Goal: Answer question/provide support: Share knowledge or assist other users

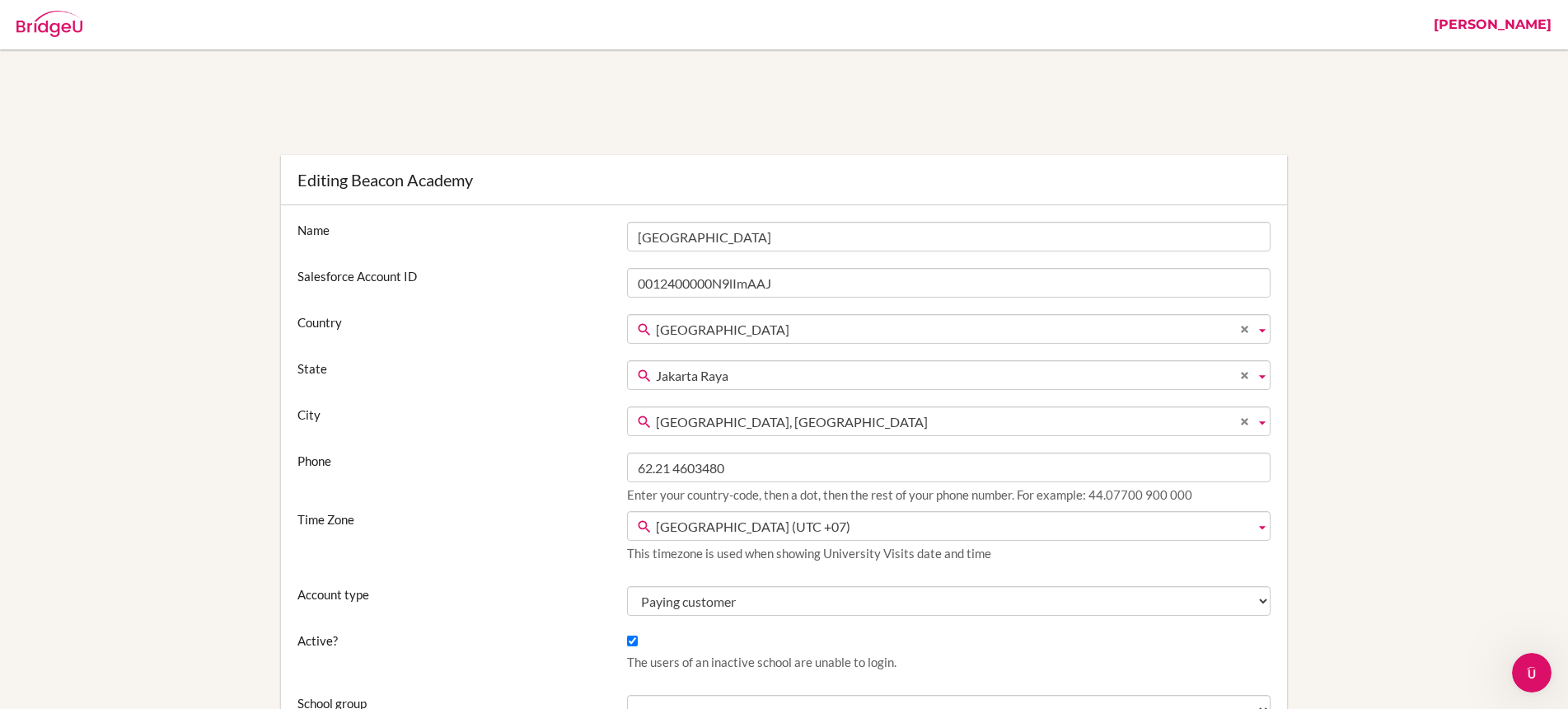
click at [1531, 26] on link "[PERSON_NAME]" at bounding box center [1492, 25] width 134 height 50
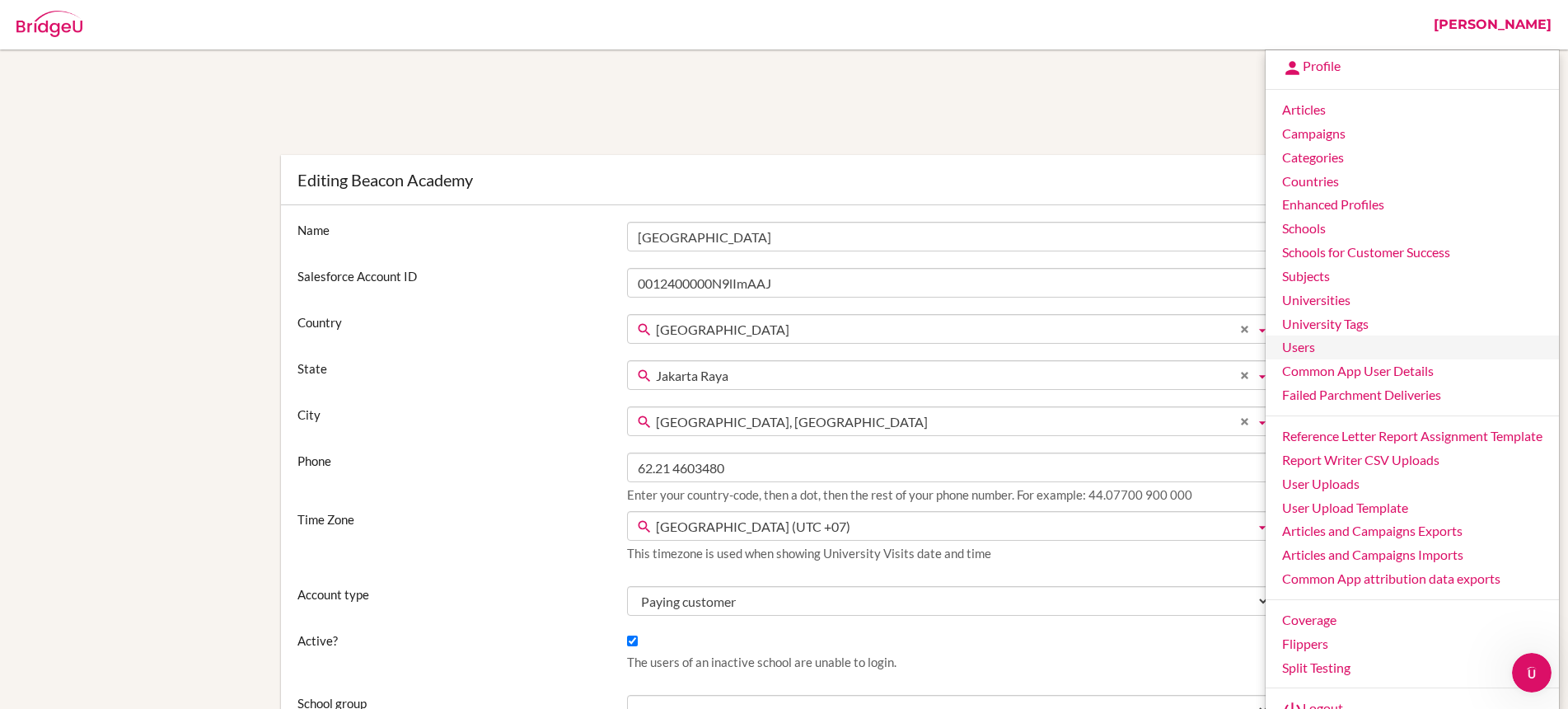
click at [1326, 349] on link "Users" at bounding box center [1412, 346] width 294 height 24
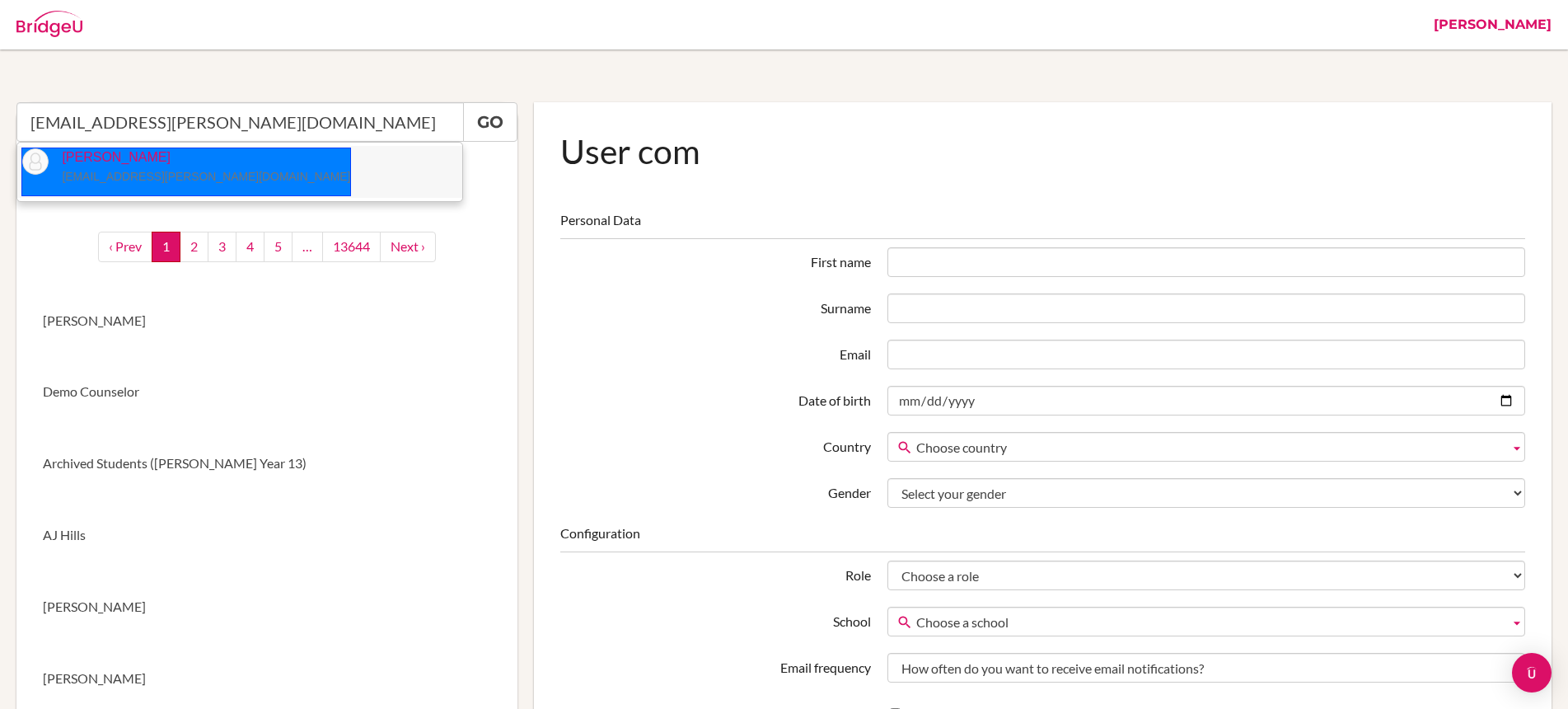
click at [95, 175] on small "[EMAIL_ADDRESS][PERSON_NAME][DOMAIN_NAME]" at bounding box center [206, 176] width 288 height 13
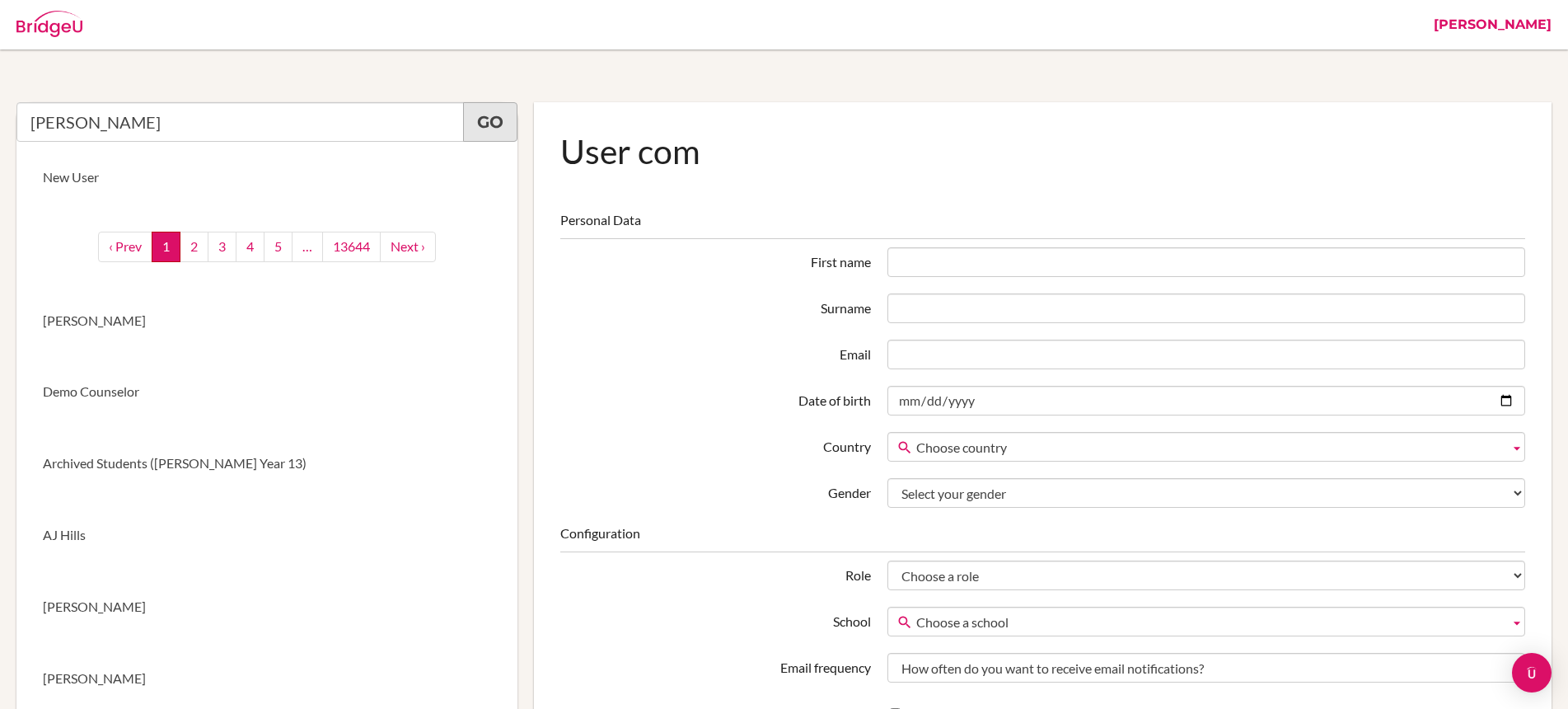
type input "Sarah Borgerding"
click at [481, 118] on link "Go" at bounding box center [490, 122] width 55 height 39
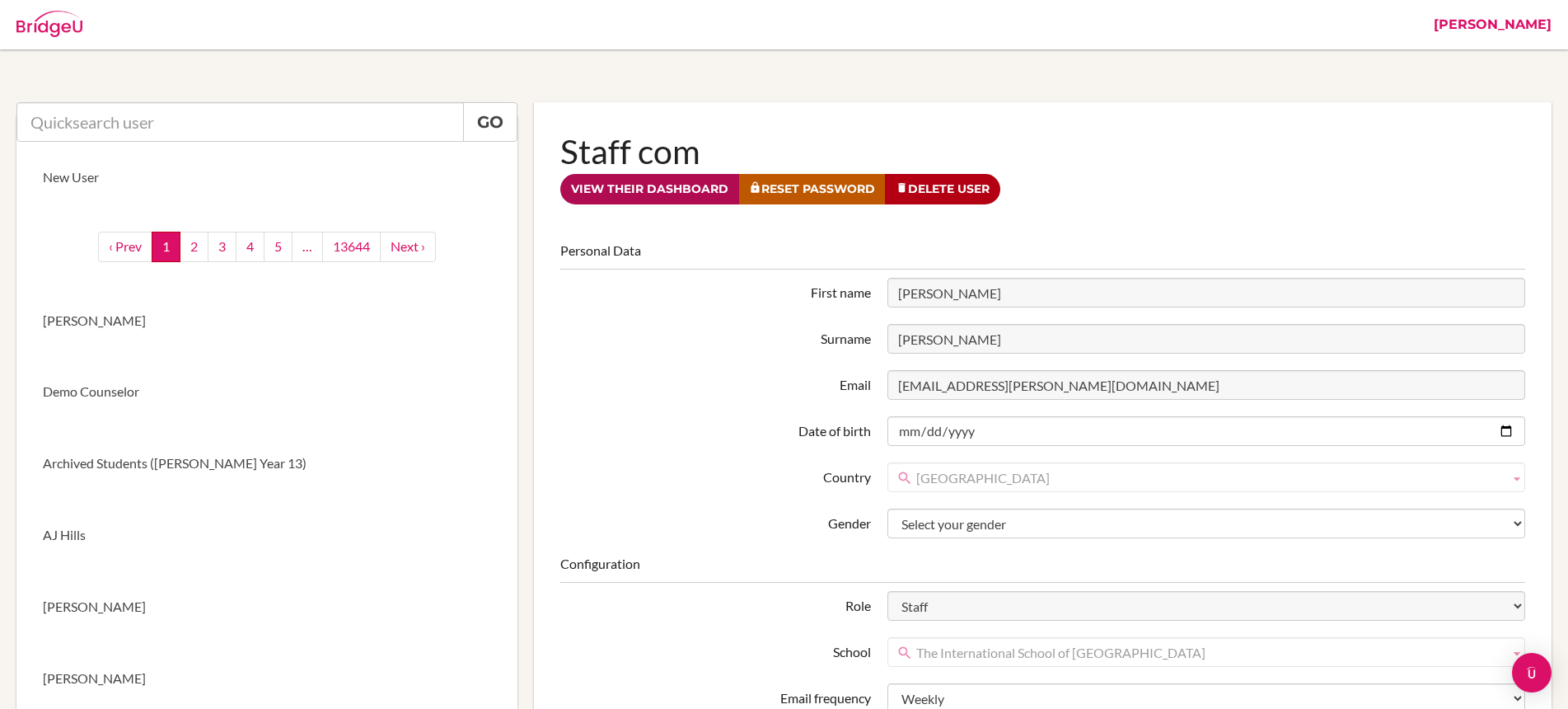
click at [665, 192] on link "View their dashboard" at bounding box center [650, 189] width 179 height 31
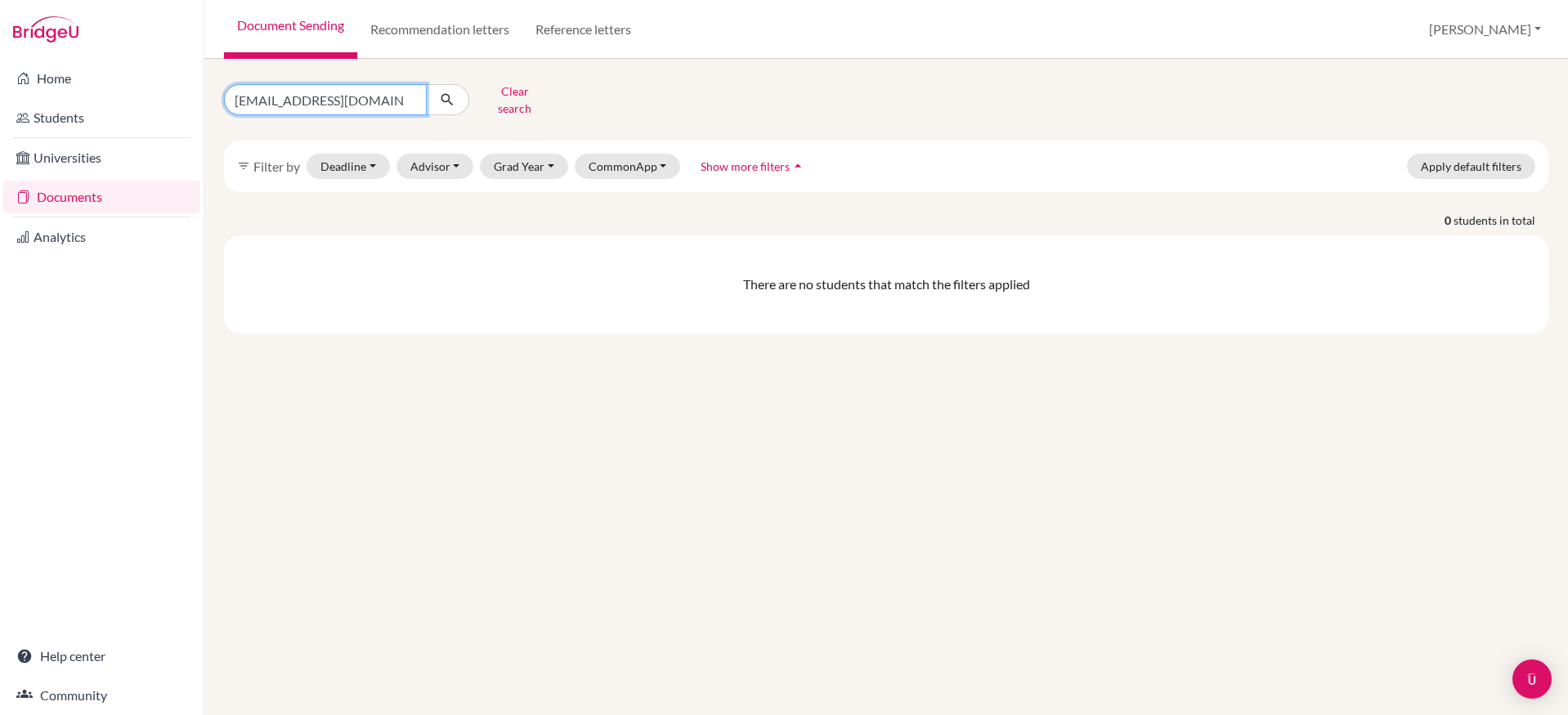
drag, startPoint x: 394, startPoint y: 97, endPoint x: 218, endPoint y: 97, distance: 176.0
click at [218, 97] on div "26nicolasv@ecak12.com Clear search" at bounding box center [437, 100] width 450 height 43
paste input "Alexander Kirkha"
type input "Alexander Kirkham"
click at [456, 94] on button "submit" at bounding box center [448, 100] width 44 height 31
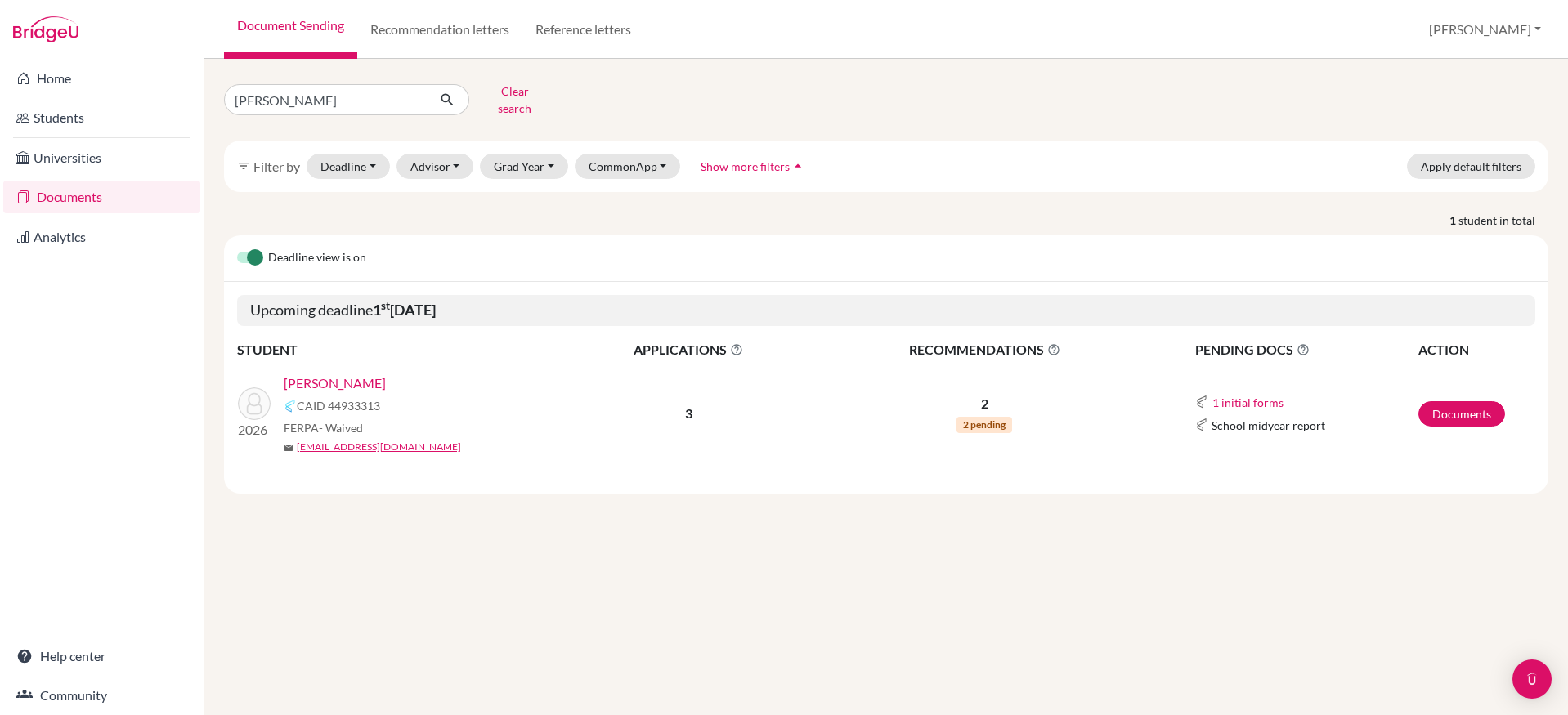
click at [380, 375] on link "Kirkham, Alexander" at bounding box center [335, 384] width 103 height 20
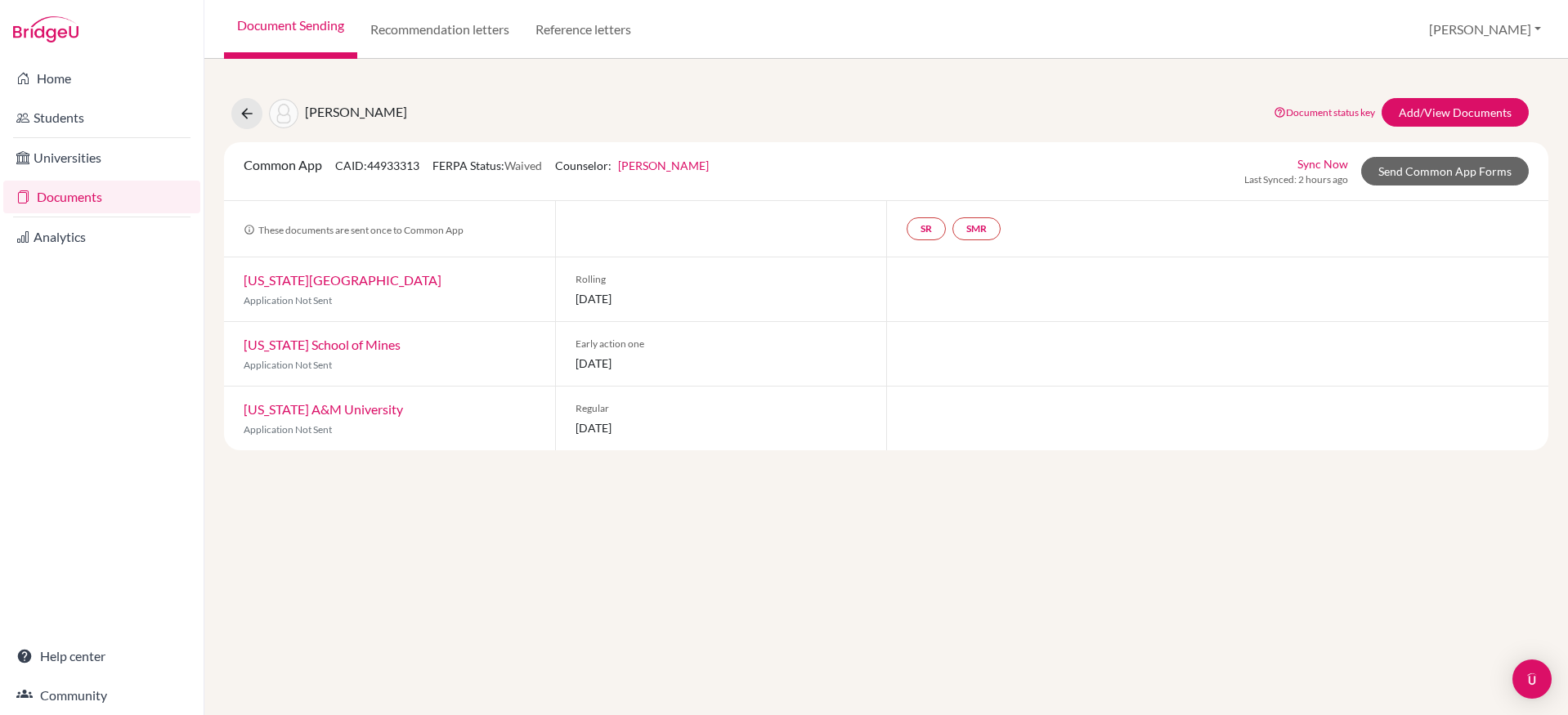
drag, startPoint x: 369, startPoint y: 161, endPoint x: 431, endPoint y: 166, distance: 62.2
click at [374, 161] on span "CAID: 44933313" at bounding box center [377, 165] width 84 height 14
click at [429, 166] on div "Common App CAID: 44933313 FERPA Status: Waived Counselor: Sarah Borgerding Firs…" at bounding box center [476, 172] width 490 height 32
drag, startPoint x: 425, startPoint y: 165, endPoint x: 369, endPoint y: 162, distance: 56.1
click at [369, 162] on span "CAID: 44933313" at bounding box center [377, 165] width 84 height 14
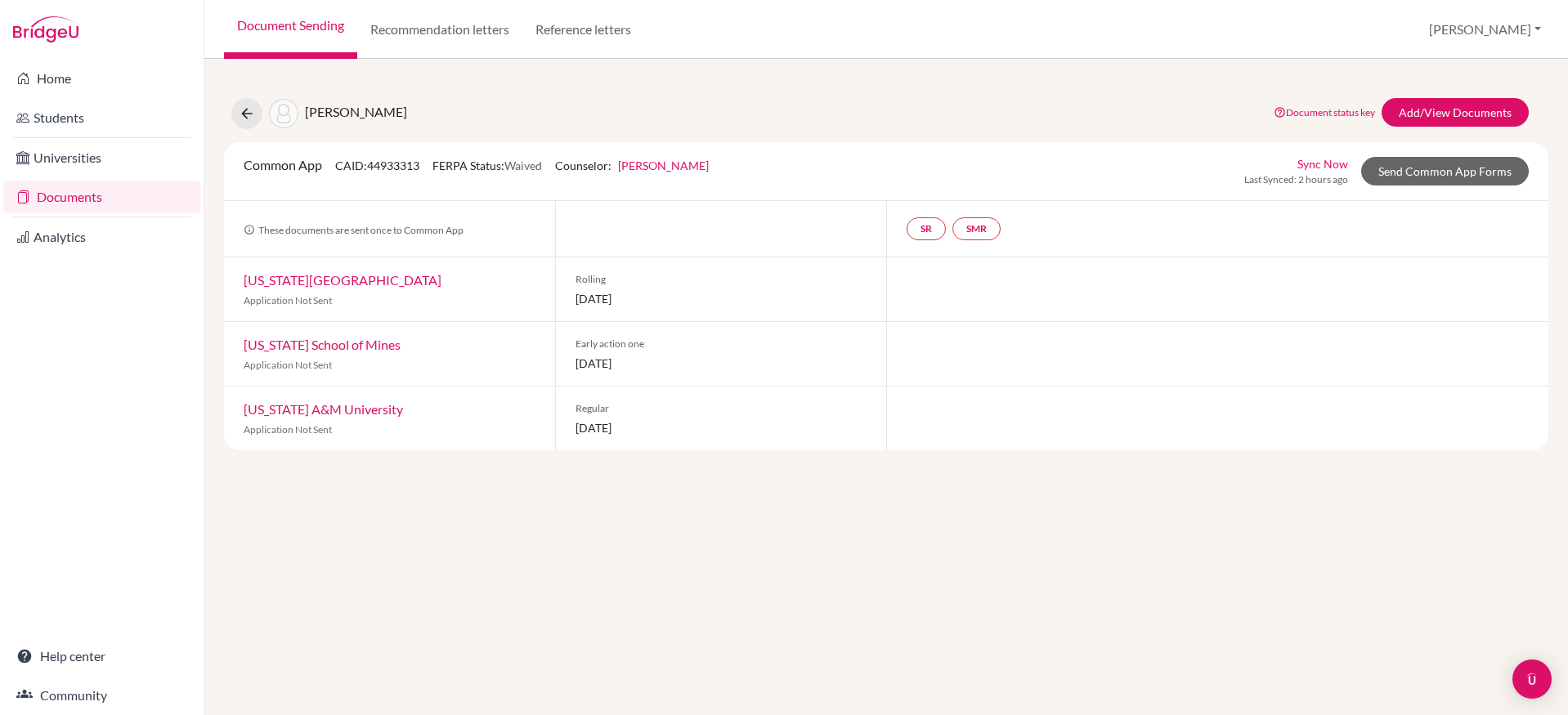
copy span "44933313"
click at [1414, 169] on link "Send Common App Forms" at bounding box center [1445, 171] width 168 height 28
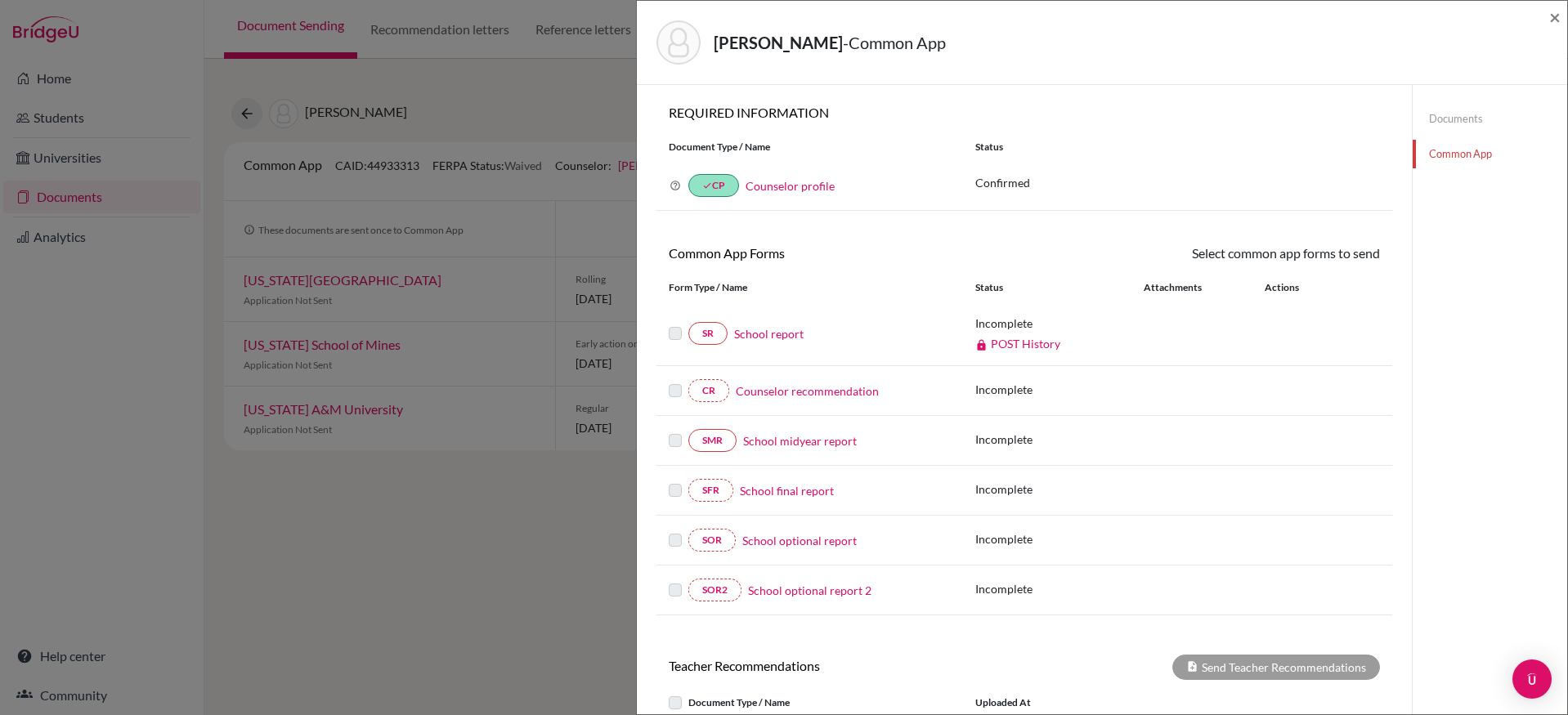
click at [786, 179] on link "Counselor profile" at bounding box center [790, 186] width 89 height 14
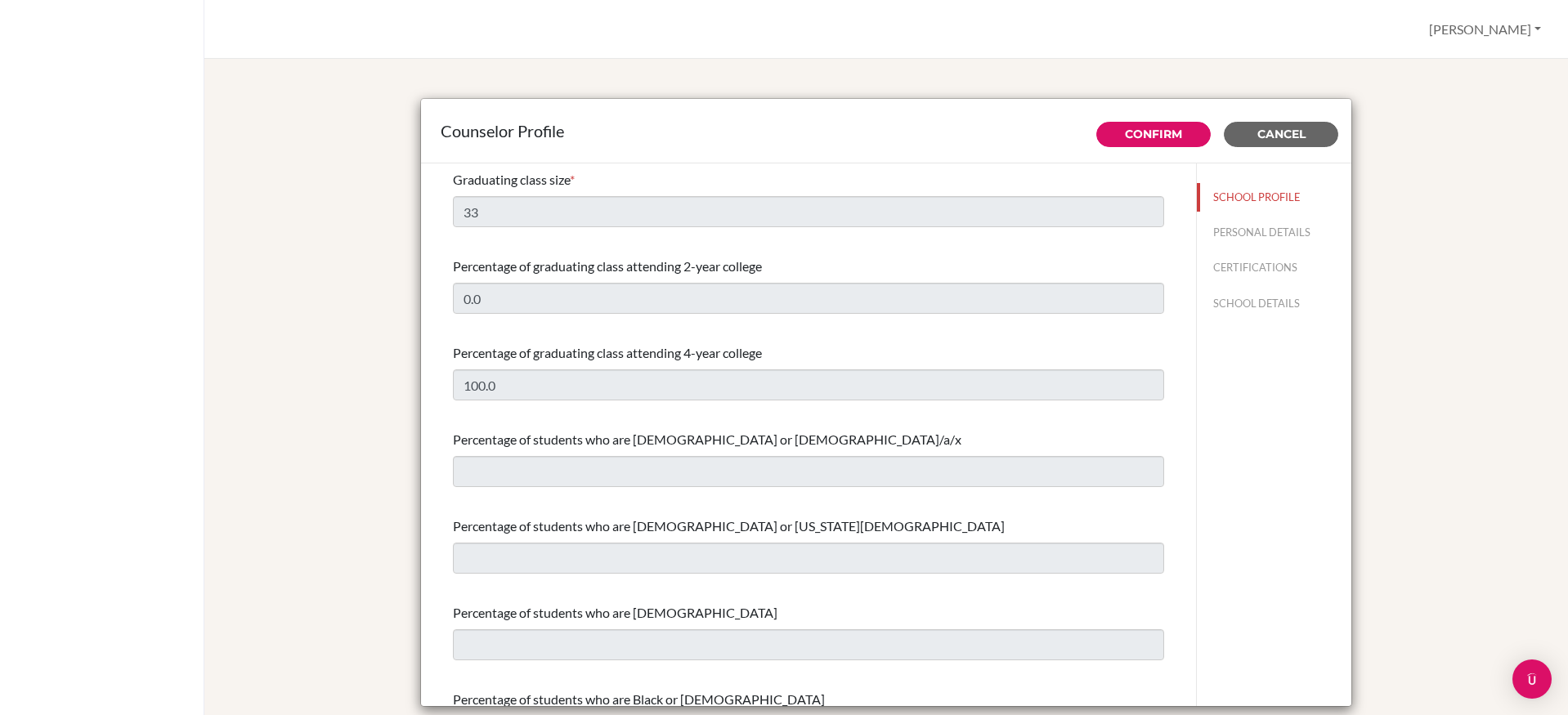
select select "0"
select select "331815"
click at [1290, 139] on span "Cancel" at bounding box center [1280, 134] width 48 height 15
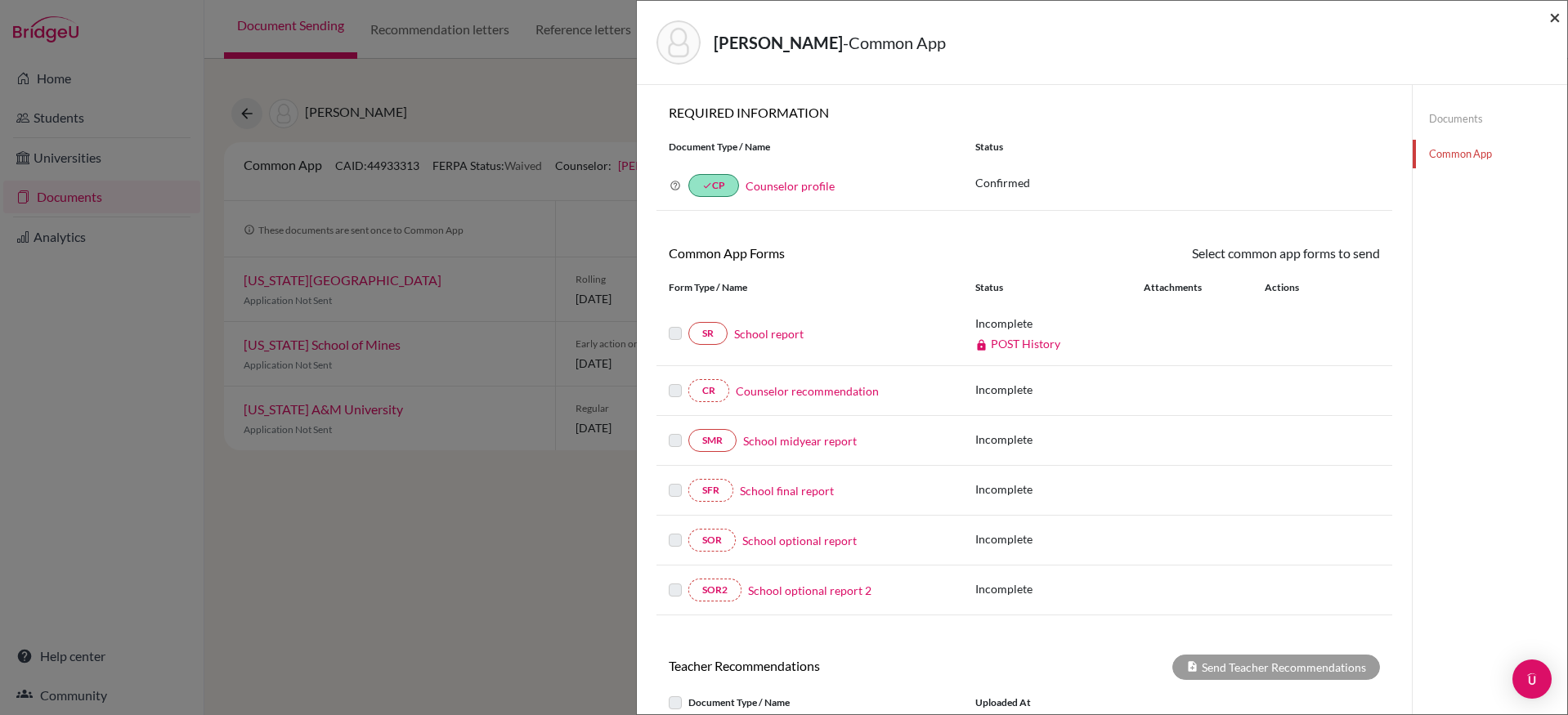
click at [1556, 20] on span "×" at bounding box center [1555, 16] width 11 height 24
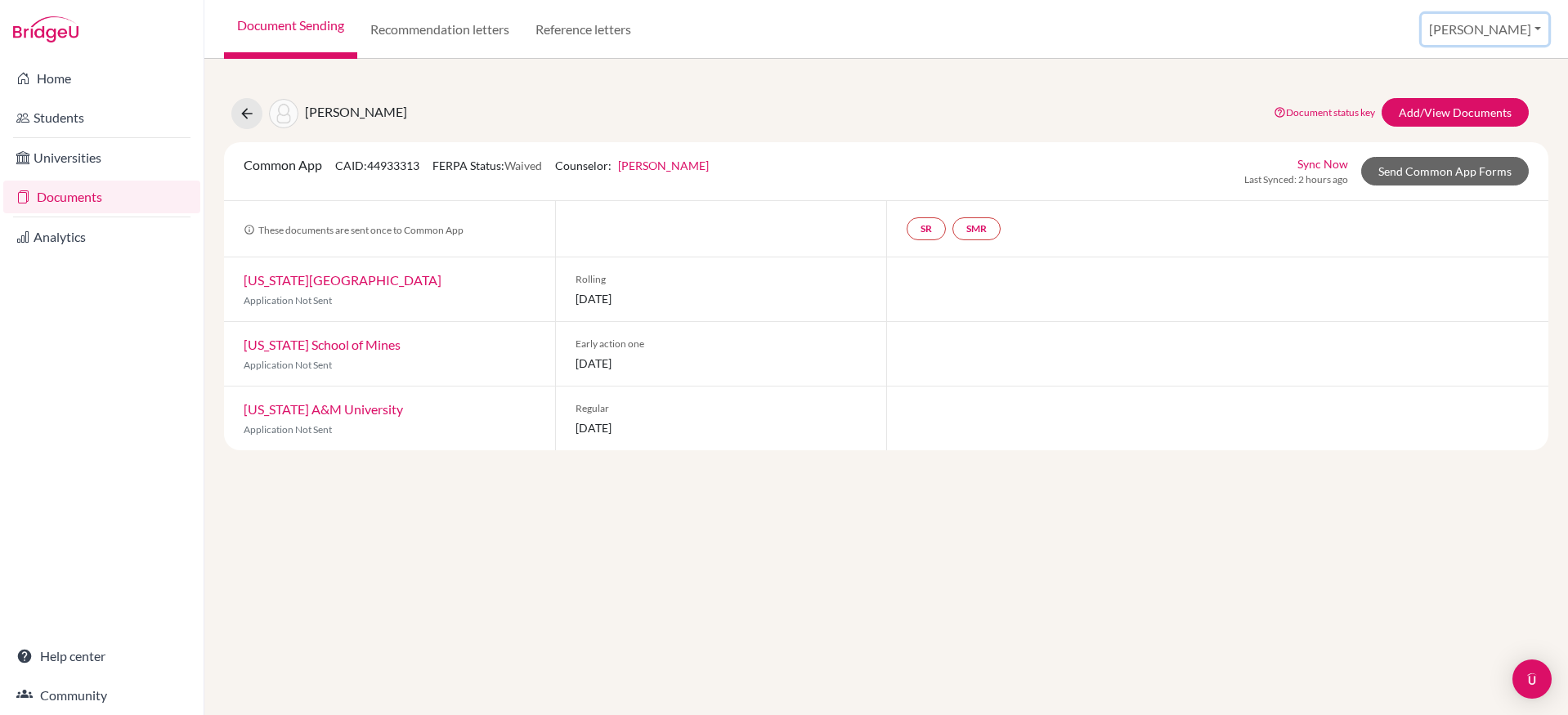
click at [1498, 26] on button "[PERSON_NAME]" at bounding box center [1484, 29] width 126 height 31
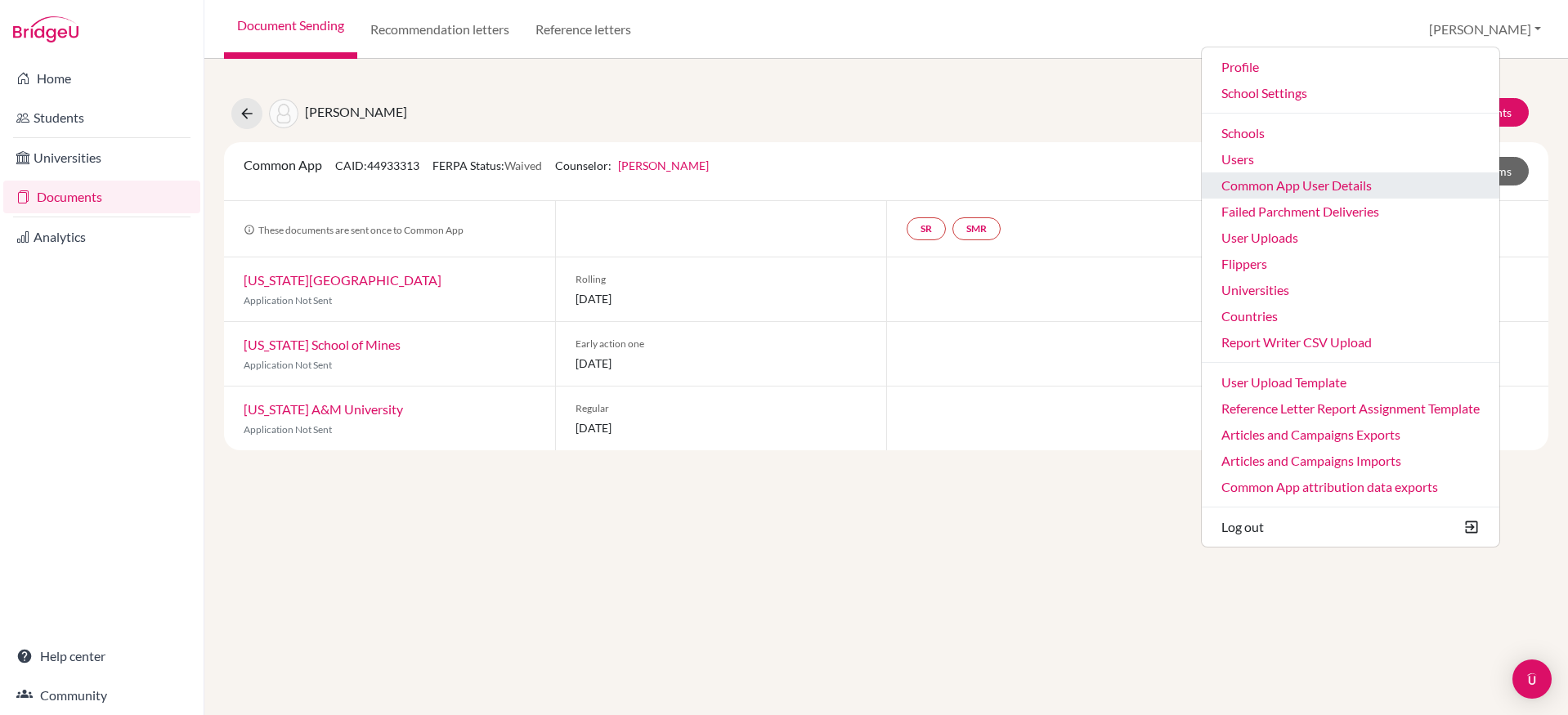
click at [1394, 192] on link "Common App User Details" at bounding box center [1350, 186] width 297 height 27
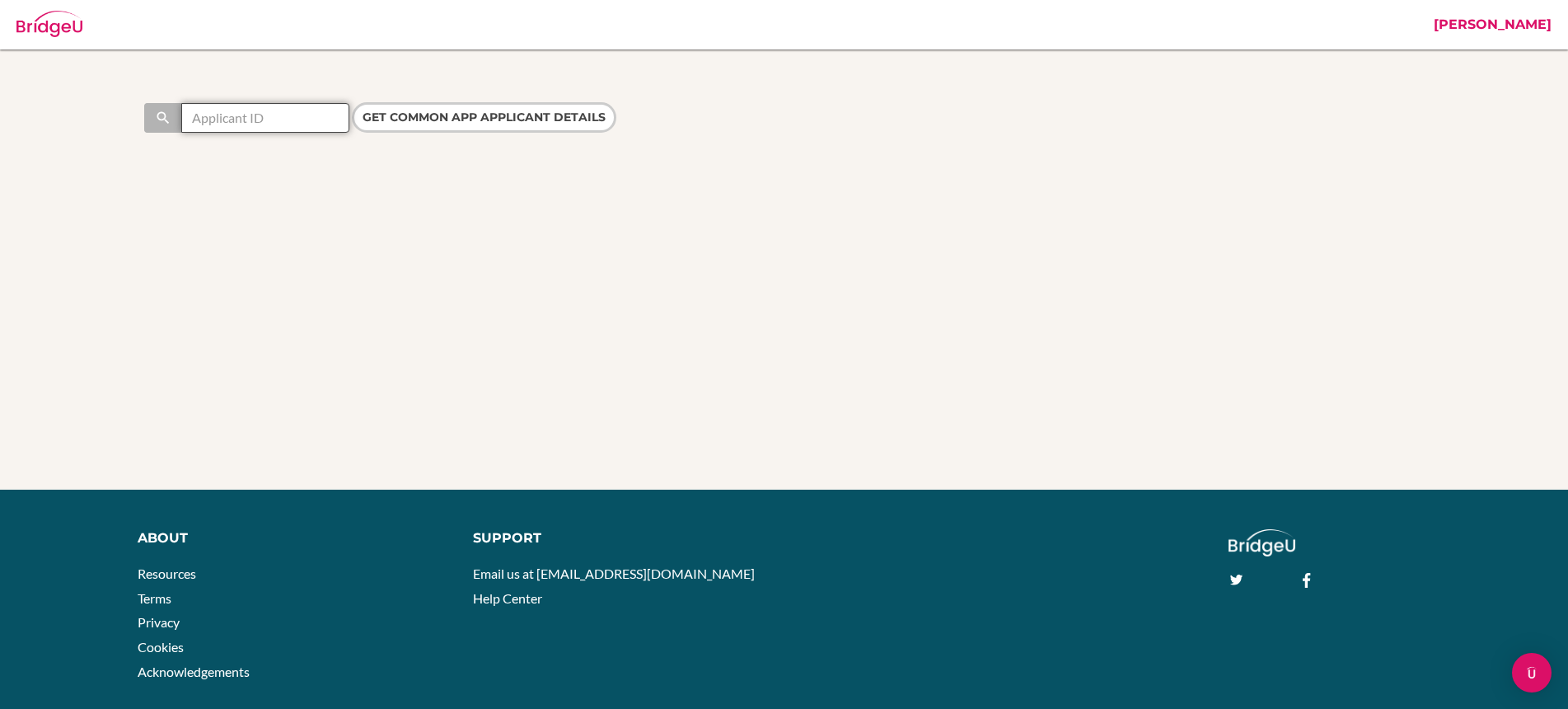
click at [309, 119] on input "text" at bounding box center [265, 118] width 168 height 30
paste input "44933313"
type input "44933313"
click at [448, 117] on input "Get Common App applicant details" at bounding box center [484, 118] width 264 height 31
